Goal: Information Seeking & Learning: Check status

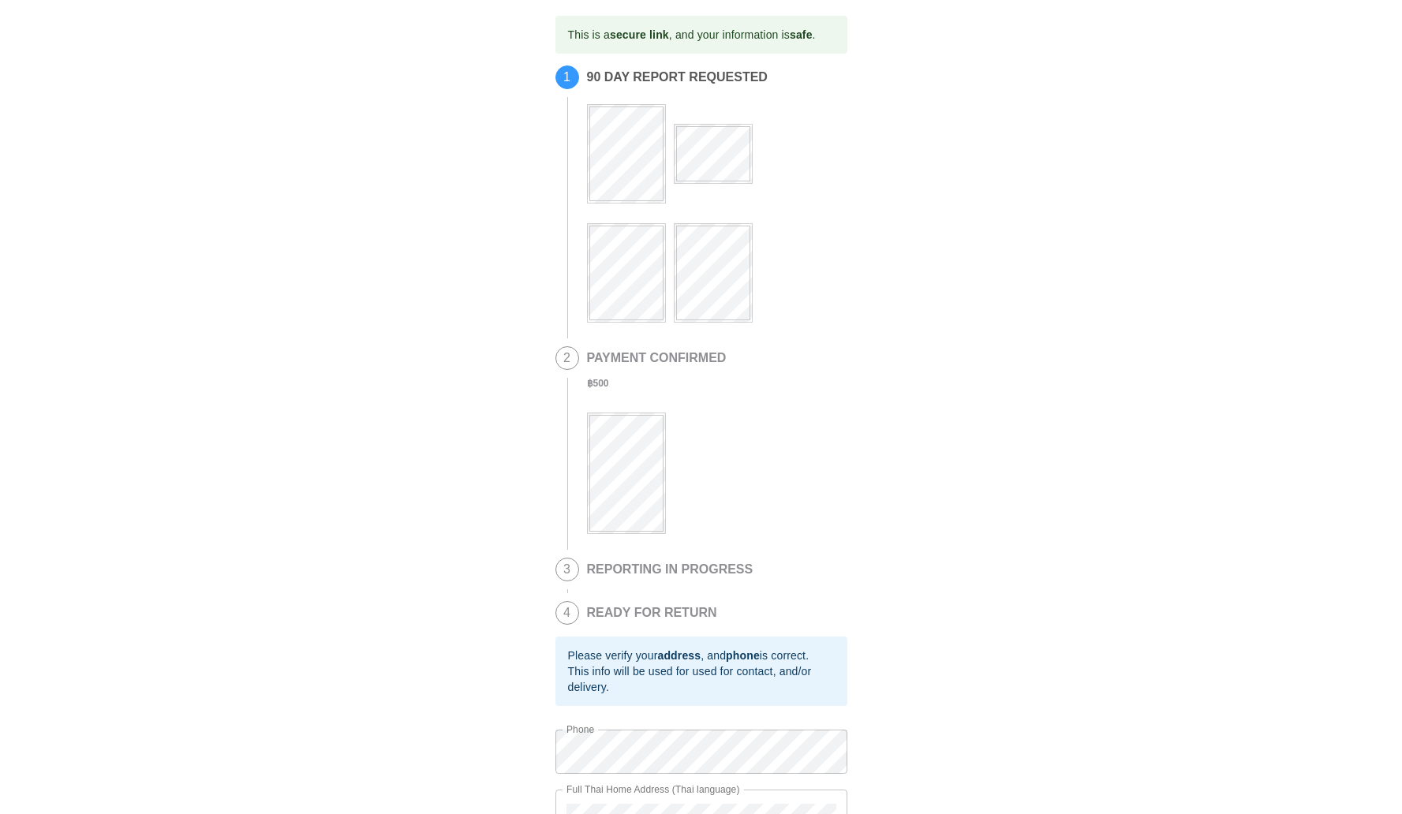
click at [551, 498] on div "This is a secure link , and your information is safe . 1 90 DAY REPORT REQUESTE…" at bounding box center [701, 458] width 1370 height 884
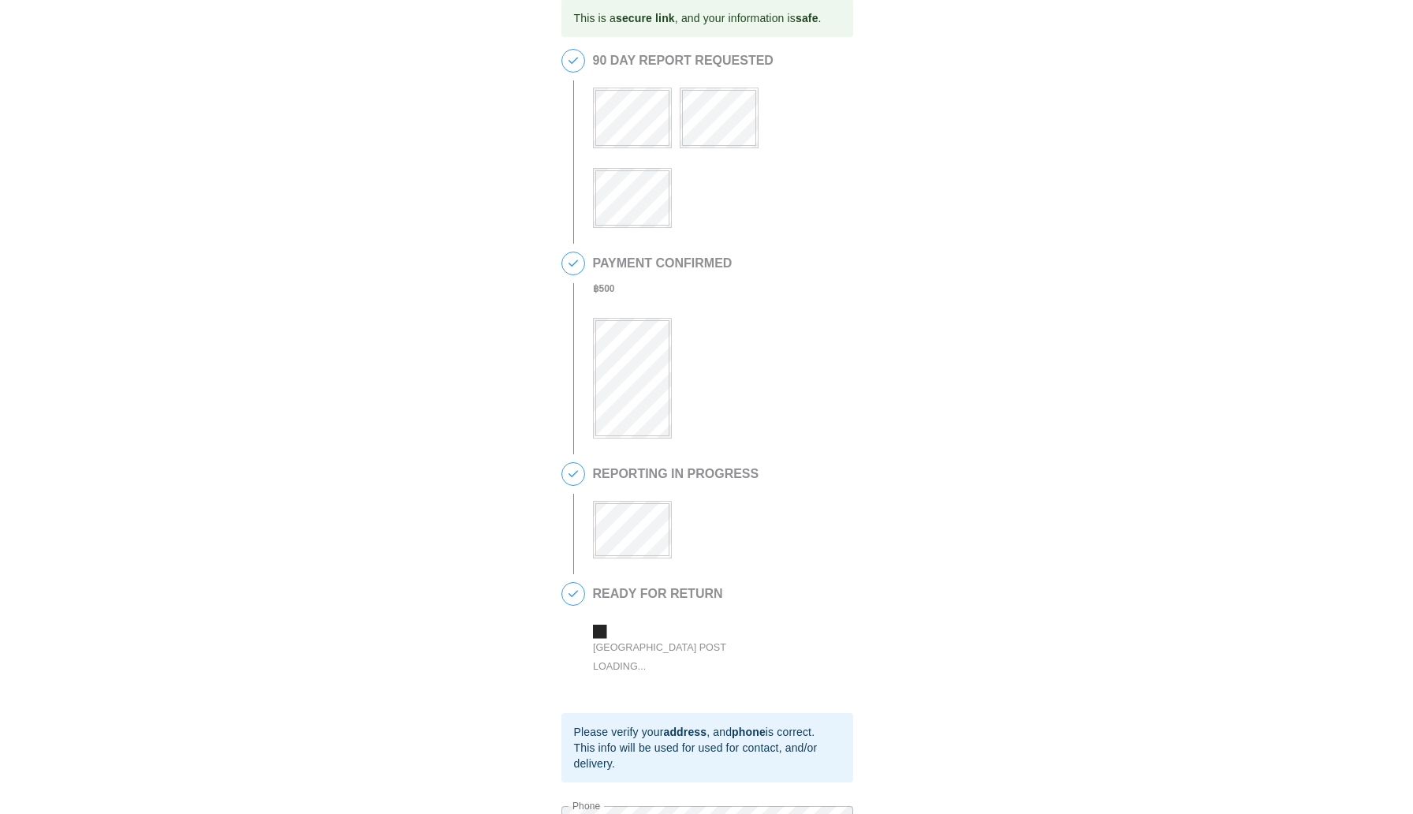
scroll to position [40, 0]
